Goal: Information Seeking & Learning: Learn about a topic

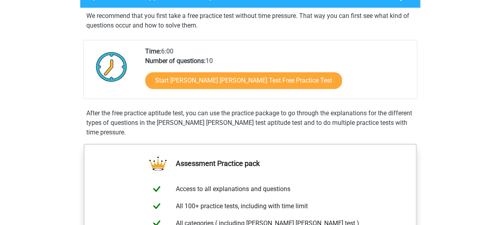
scroll to position [149, 0]
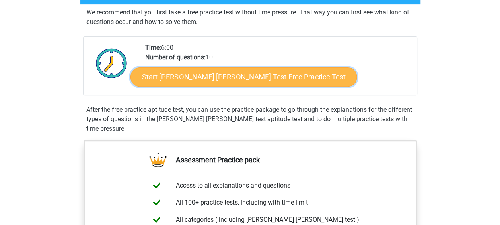
click at [253, 80] on link "Start Watson Glaser Test Free Practice Test" at bounding box center [244, 76] width 227 height 19
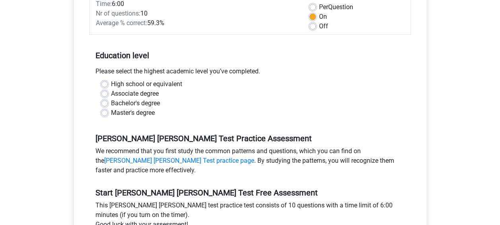
scroll to position [136, 0]
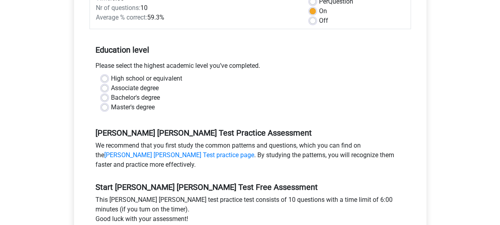
click at [145, 102] on label "Master's degree" at bounding box center [133, 107] width 44 height 10
click at [108, 102] on input "Master's degree" at bounding box center [105, 106] width 6 height 8
radio input "true"
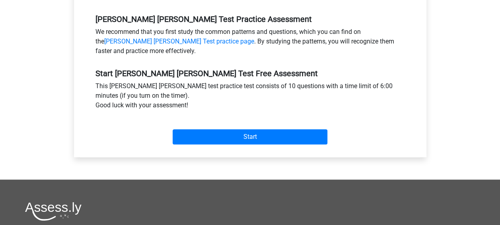
scroll to position [252, 0]
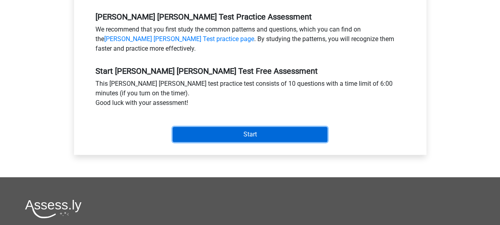
click at [258, 127] on input "Start" at bounding box center [250, 134] width 155 height 15
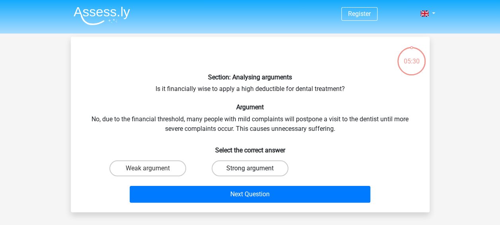
click at [226, 166] on label "Strong argument" at bounding box center [250, 168] width 77 height 16
click at [250, 168] on input "Strong argument" at bounding box center [252, 170] width 5 height 5
radio input "true"
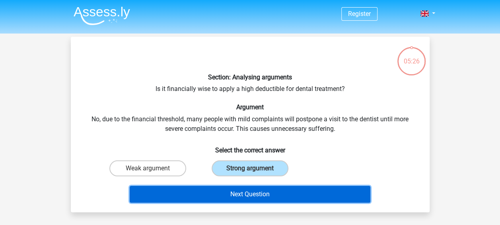
click at [250, 196] on button "Next Question" at bounding box center [250, 194] width 241 height 17
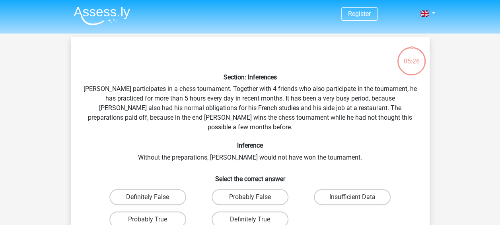
scroll to position [37, 0]
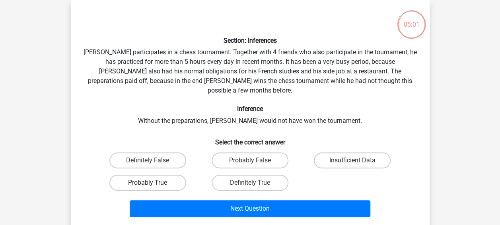
click at [166, 174] on label "Probably True" at bounding box center [147, 182] width 77 height 16
click at [153, 182] on input "Probably True" at bounding box center [150, 184] width 5 height 5
radio input "true"
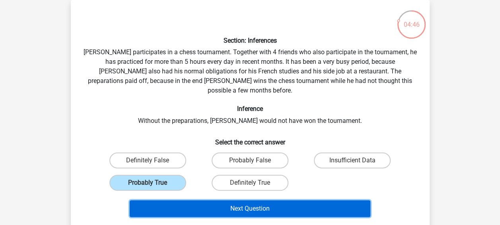
click at [224, 200] on button "Next Question" at bounding box center [250, 208] width 241 height 17
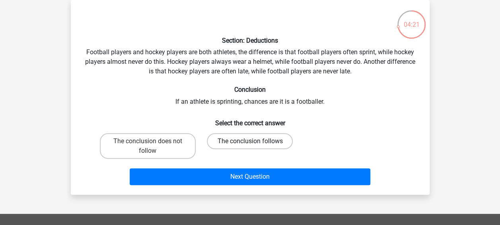
click at [247, 140] on label "The conclusion follows" at bounding box center [250, 141] width 86 height 16
click at [250, 141] on input "The conclusion follows" at bounding box center [252, 143] width 5 height 5
radio input "true"
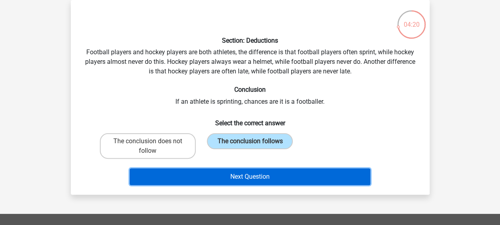
click at [260, 178] on button "Next Question" at bounding box center [250, 176] width 241 height 17
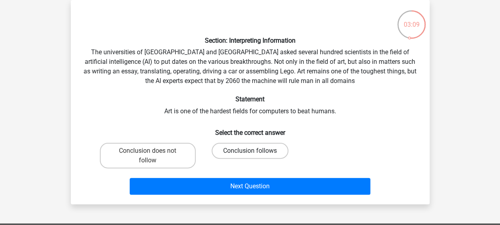
click at [246, 155] on label "Conclusion follows" at bounding box center [250, 151] width 77 height 16
click at [250, 155] on input "Conclusion follows" at bounding box center [252, 152] width 5 height 5
radio input "true"
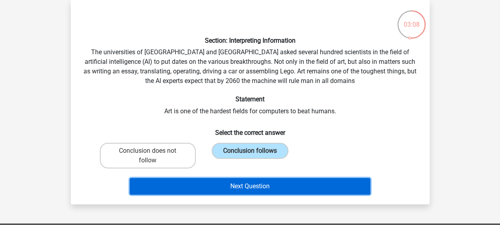
click at [269, 178] on button "Next Question" at bounding box center [250, 186] width 241 height 17
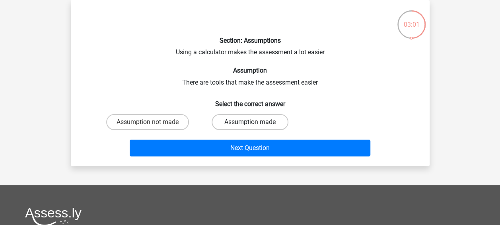
click at [234, 123] on label "Assumption made" at bounding box center [250, 122] width 77 height 16
click at [250, 123] on input "Assumption made" at bounding box center [252, 124] width 5 height 5
radio input "true"
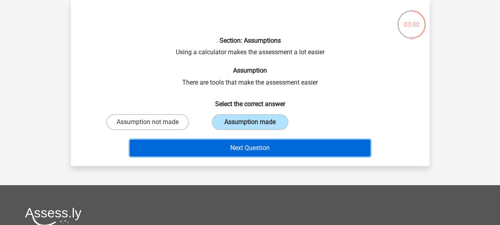
click at [265, 149] on button "Next Question" at bounding box center [250, 147] width 241 height 17
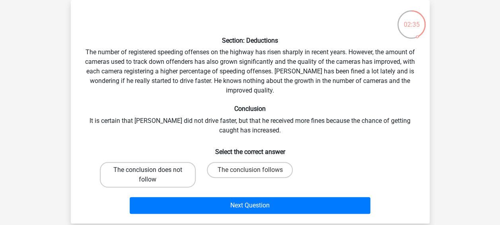
click at [167, 177] on label "The conclusion does not follow" at bounding box center [148, 174] width 96 height 25
click at [153, 175] on input "The conclusion does not follow" at bounding box center [150, 172] width 5 height 5
radio input "true"
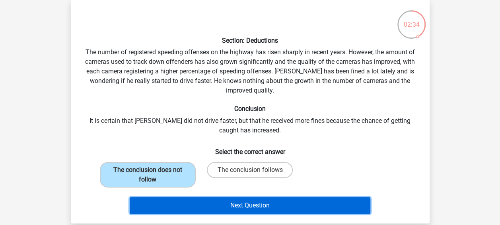
click at [207, 206] on button "Next Question" at bounding box center [250, 205] width 241 height 17
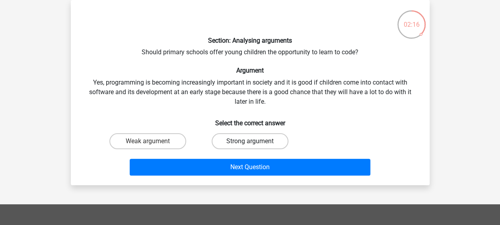
click at [266, 139] on label "Strong argument" at bounding box center [250, 141] width 77 height 16
click at [255, 141] on input "Strong argument" at bounding box center [252, 143] width 5 height 5
radio input "true"
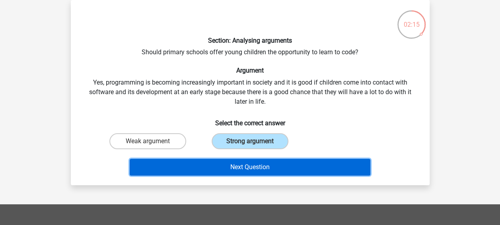
click at [286, 165] on button "Next Question" at bounding box center [250, 166] width 241 height 17
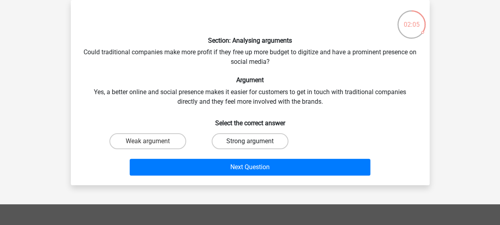
click at [259, 145] on label "Strong argument" at bounding box center [250, 141] width 77 height 16
click at [255, 145] on input "Strong argument" at bounding box center [252, 143] width 5 height 5
radio input "true"
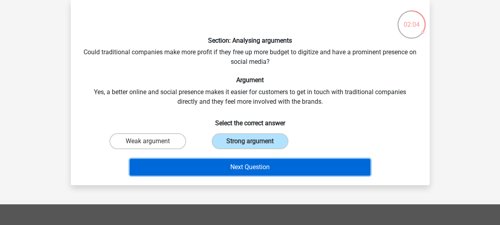
click at [279, 162] on button "Next Question" at bounding box center [250, 166] width 241 height 17
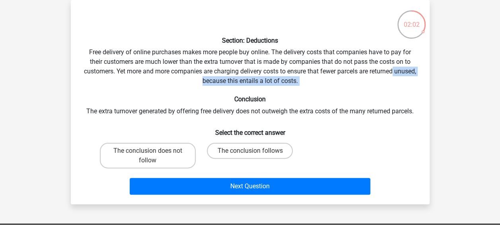
drag, startPoint x: 500, startPoint y: 95, endPoint x: 491, endPoint y: 67, distance: 29.1
click at [491, 67] on div "Register Nederlands English" at bounding box center [250, 198] width 500 height 470
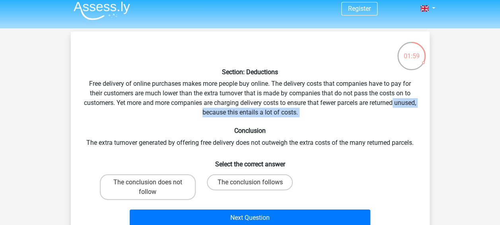
scroll to position [6, 0]
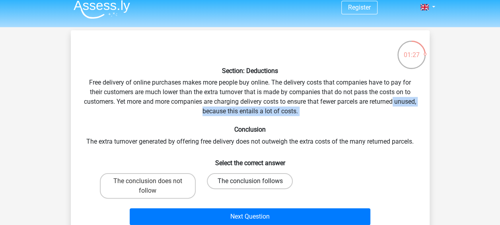
click at [273, 184] on label "The conclusion follows" at bounding box center [250, 181] width 86 height 16
click at [255, 184] on input "The conclusion follows" at bounding box center [252, 183] width 5 height 5
radio input "true"
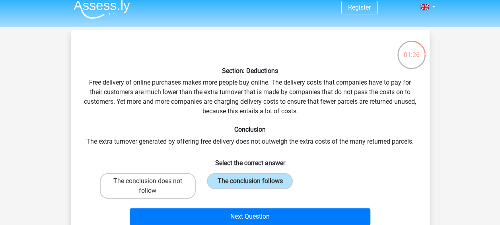
click at [196, 188] on div "The conclusion does not follow" at bounding box center [148, 186] width 102 height 32
click at [172, 188] on label "The conclusion does not follow" at bounding box center [148, 185] width 96 height 25
click at [153, 186] on input "The conclusion does not follow" at bounding box center [150, 183] width 5 height 5
radio input "true"
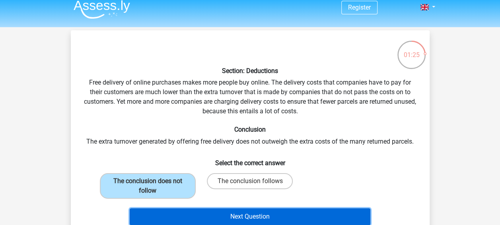
click at [207, 214] on button "Next Question" at bounding box center [250, 216] width 241 height 17
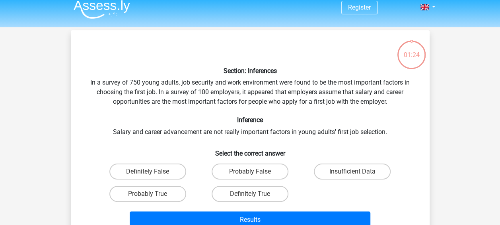
scroll to position [37, 0]
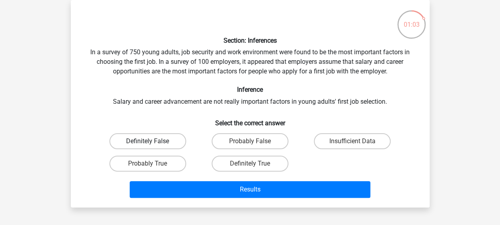
click at [176, 147] on label "Definitely False" at bounding box center [147, 141] width 77 height 16
click at [153, 146] on input "Definitely False" at bounding box center [150, 143] width 5 height 5
radio input "true"
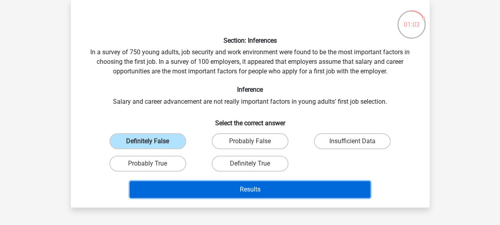
click at [210, 189] on button "Results" at bounding box center [250, 189] width 241 height 17
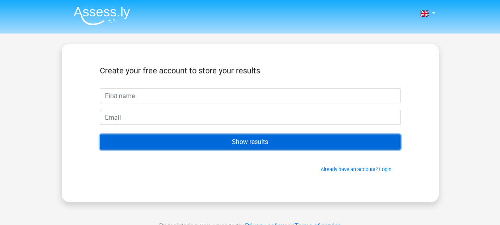
click at [282, 139] on input "Show results" at bounding box center [250, 141] width 301 height 15
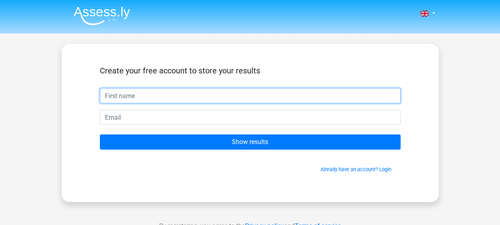
click at [145, 97] on input "text" at bounding box center [250, 95] width 301 height 15
type input "vic"
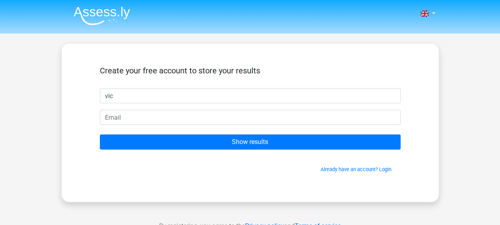
click at [233, 108] on form "Create your free account to store your results vic Show results Already have an…" at bounding box center [250, 119] width 301 height 107
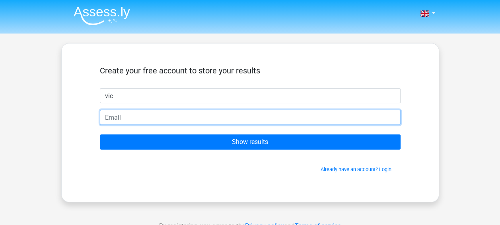
click at [237, 120] on input "email" at bounding box center [250, 116] width 301 height 15
type input "vickykoramoah@outlook.com"
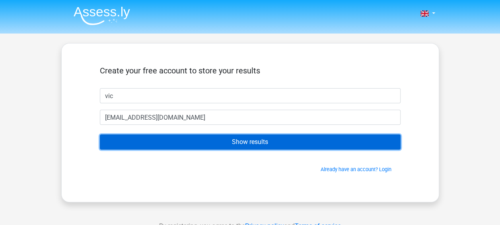
click at [238, 142] on input "Show results" at bounding box center [250, 141] width 301 height 15
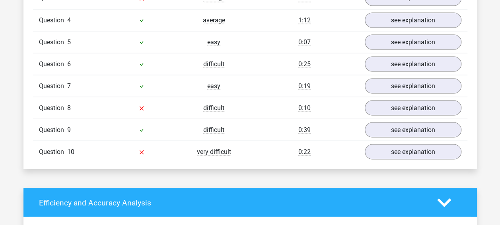
scroll to position [736, 0]
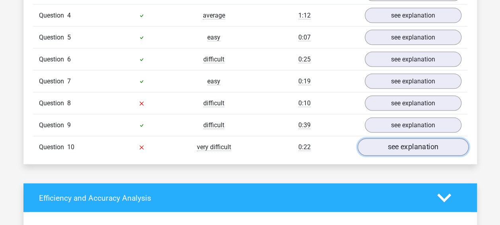
click at [408, 138] on link "see explanation" at bounding box center [412, 147] width 111 height 18
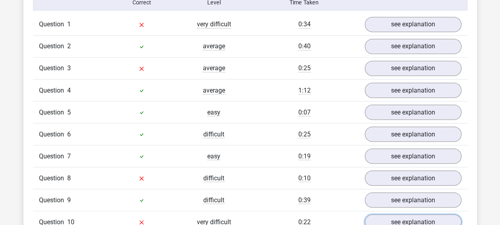
scroll to position [658, 0]
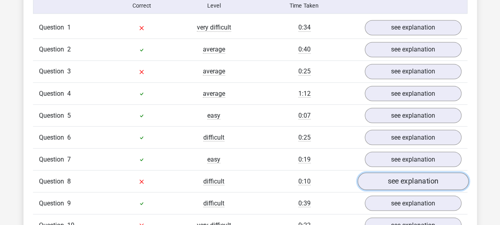
click at [410, 176] on link "see explanation" at bounding box center [412, 181] width 111 height 18
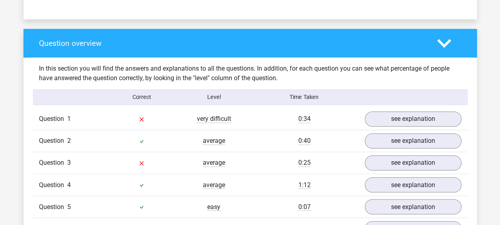
scroll to position [609, 0]
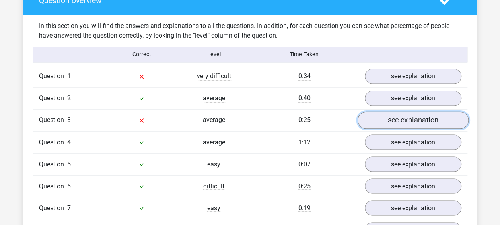
click at [449, 111] on link "see explanation" at bounding box center [412, 120] width 111 height 18
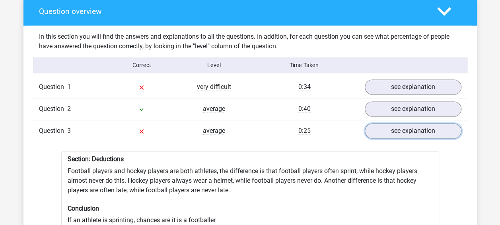
scroll to position [613, 0]
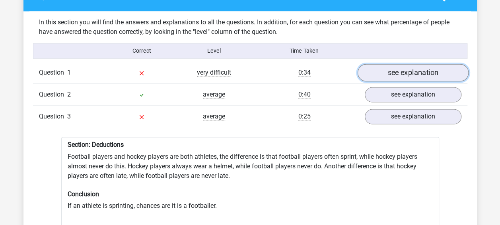
click at [434, 72] on link "see explanation" at bounding box center [412, 73] width 111 height 18
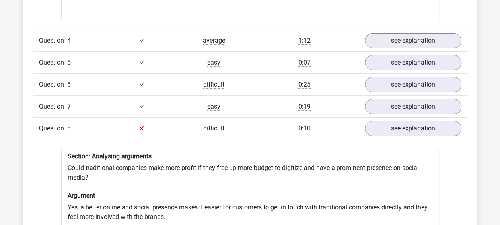
scroll to position [1366, 0]
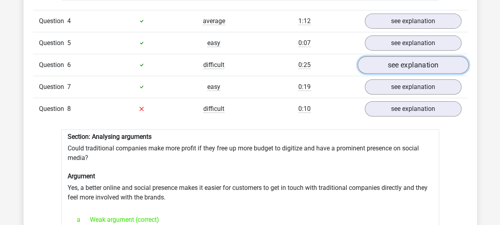
click at [430, 61] on link "see explanation" at bounding box center [412, 65] width 111 height 18
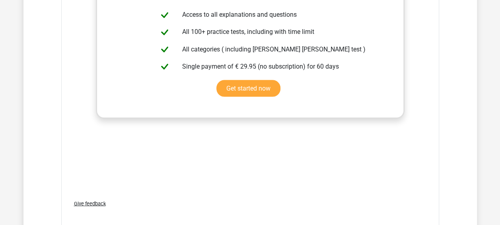
scroll to position [2436, 0]
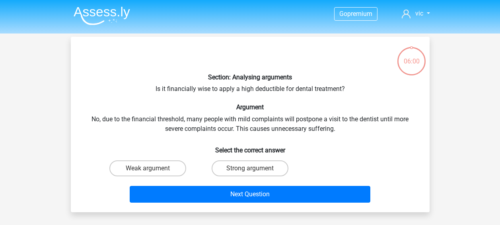
scroll to position [37, 0]
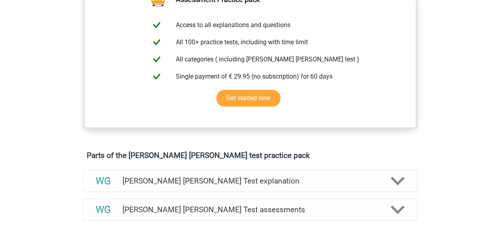
scroll to position [307, 0]
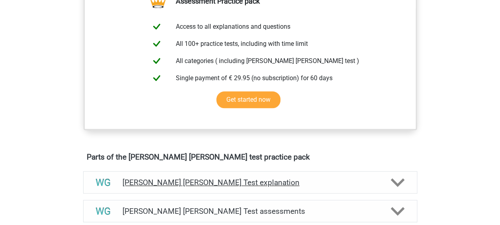
click at [283, 184] on h4 "[PERSON_NAME] [PERSON_NAME] Test explanation" at bounding box center [251, 182] width 256 height 9
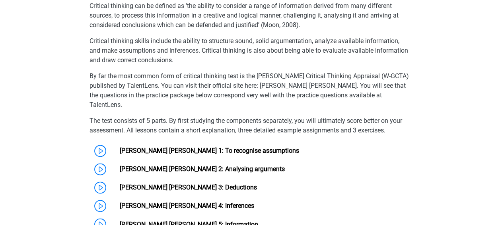
scroll to position [559, 0]
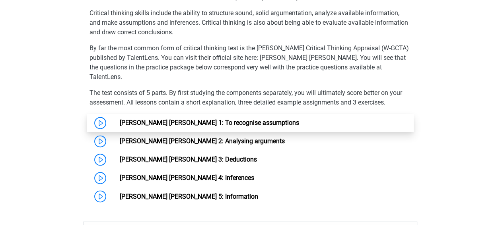
click at [174, 119] on link "[PERSON_NAME] [PERSON_NAME] 1: To recognise assumptions" at bounding box center [210, 123] width 180 height 8
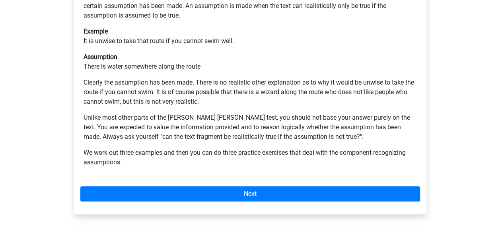
scroll to position [232, 0]
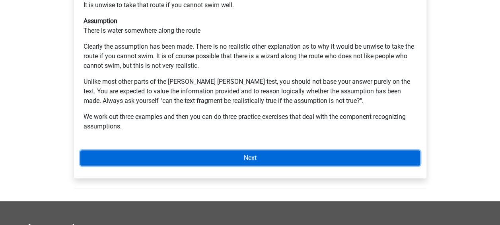
click at [329, 150] on link "Next" at bounding box center [250, 157] width 340 height 15
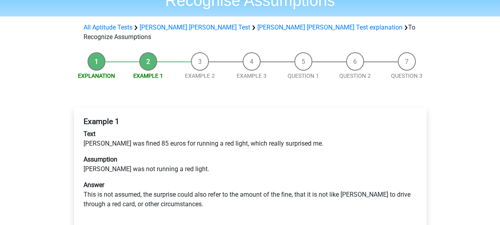
scroll to position [60, 0]
